Goal: Obtain resource: Download file/media

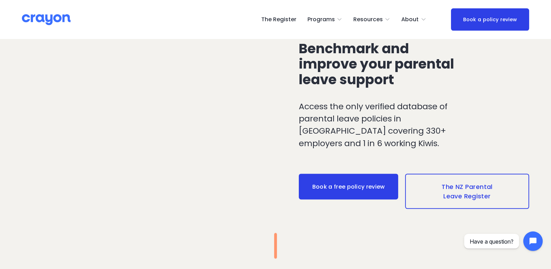
scroll to position [625, 0]
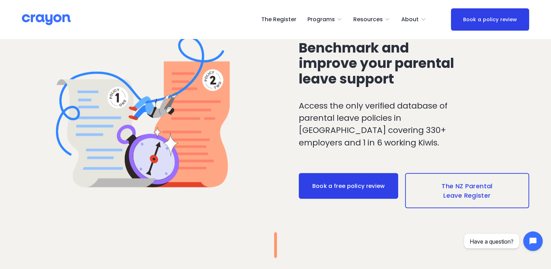
click at [0, 0] on span "Parent Hub" at bounding box center [0, 0] width 0 height 0
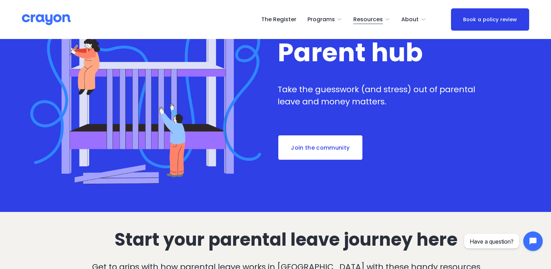
scroll to position [69, 0]
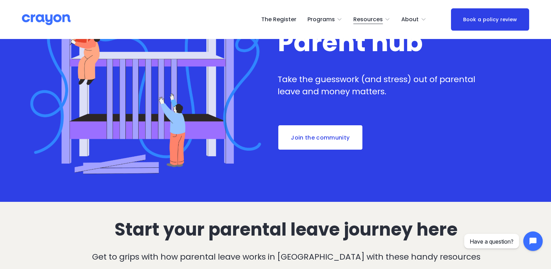
click at [321, 140] on link "Join the community" at bounding box center [320, 137] width 85 height 26
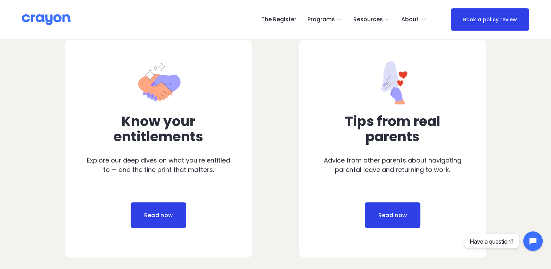
scroll to position [347, 0]
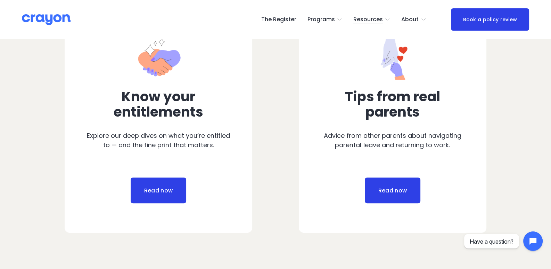
click at [395, 189] on link "Read now" at bounding box center [393, 190] width 56 height 26
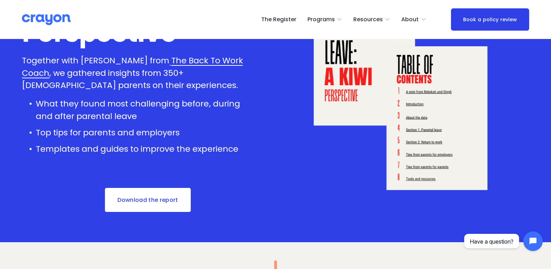
scroll to position [104, 0]
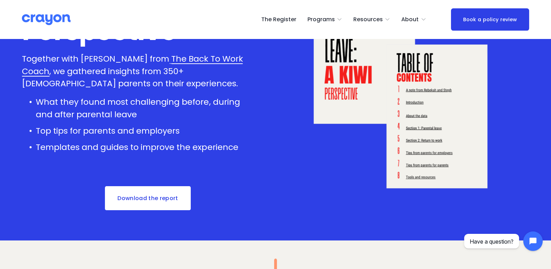
click at [156, 201] on link "Download the report" at bounding box center [148, 198] width 88 height 26
